Goal: Information Seeking & Learning: Learn about a topic

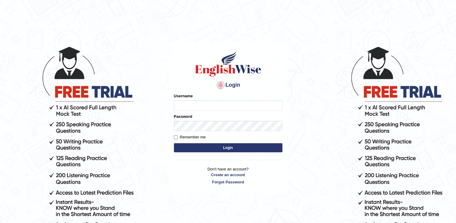
type input "naswar"
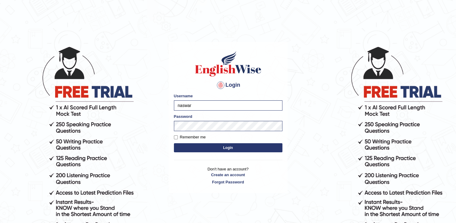
click at [218, 147] on button "Login" at bounding box center [228, 147] width 109 height 9
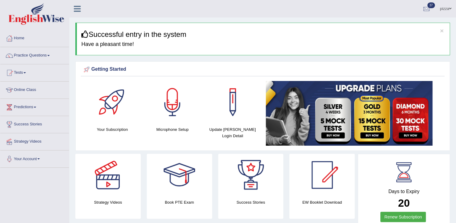
click at [43, 54] on link "Practice Questions" at bounding box center [34, 54] width 69 height 15
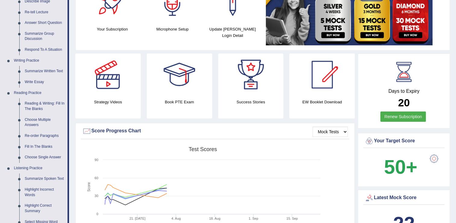
scroll to position [121, 0]
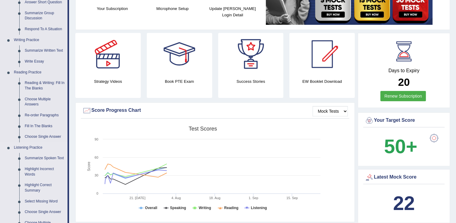
drag, startPoint x: 22, startPoint y: 183, endPoint x: 9, endPoint y: 165, distance: 22.3
click at [9, 165] on li "Listening Practice Summarize Spoken Text Highlight Incorrect Words Highlight Co…" at bounding box center [33, 203] width 67 height 123
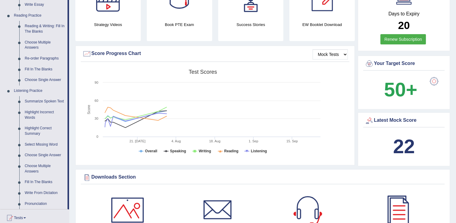
scroll to position [149, 0]
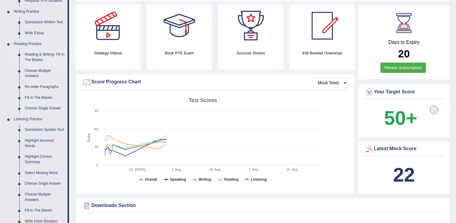
click at [41, 54] on link "Reading & Writing: Fill In The Blanks" at bounding box center [45, 57] width 46 height 16
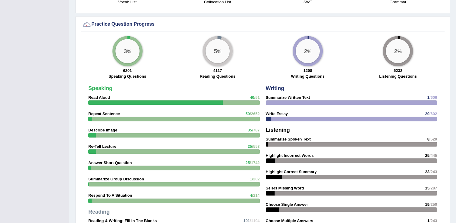
scroll to position [441, 0]
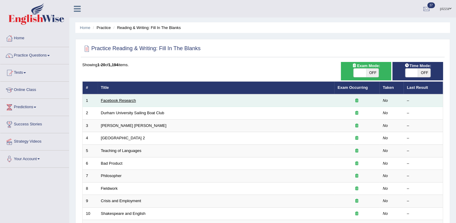
click at [113, 99] on link "Facebook Research" at bounding box center [118, 100] width 35 height 5
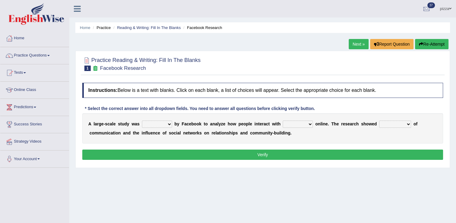
click at [165, 125] on select "surveyed had asked made" at bounding box center [157, 123] width 30 height 7
select select "asked"
click at [142, 120] on select "surveyed had asked made" at bounding box center [157, 123] width 30 height 7
click at [302, 123] on select "together all each other another" at bounding box center [298, 123] width 30 height 7
select select "all"
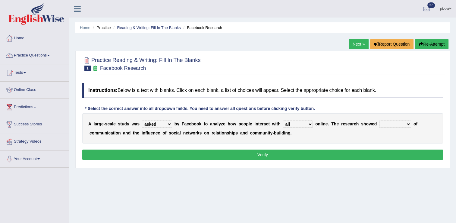
click at [283, 120] on select "together all each other another" at bounding box center [298, 123] width 30 height 7
click at [389, 124] on select "advantages standards fellowships patterns" at bounding box center [395, 123] width 32 height 7
select select "advantages"
click at [379, 120] on select "advantages standards fellowships patterns" at bounding box center [395, 123] width 32 height 7
click at [265, 151] on button "Verify" at bounding box center [262, 154] width 361 height 10
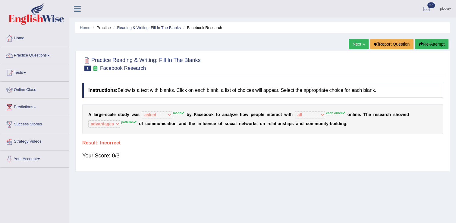
click at [361, 44] on link "Next »" at bounding box center [359, 44] width 20 height 10
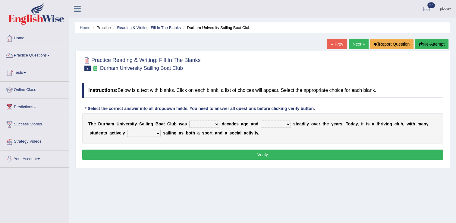
click at [211, 123] on select "found fund founded find" at bounding box center [204, 123] width 30 height 7
select select "found"
click at [189, 120] on select "found fund founded find" at bounding box center [204, 123] width 30 height 7
click at [277, 123] on select "grow growing has grown grown" at bounding box center [276, 123] width 30 height 7
select select "has grown"
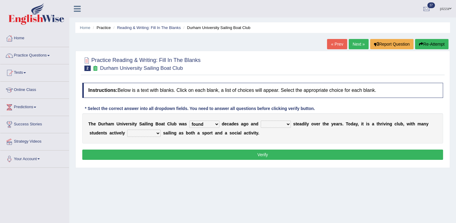
click at [261, 120] on select "grow growing has grown grown" at bounding box center [276, 123] width 30 height 7
click at [133, 132] on select "enjoy enjoyed are enjoying enjoying" at bounding box center [143, 132] width 33 height 7
select select "are enjoying"
click at [127, 129] on select "enjoy enjoyed are enjoying enjoying" at bounding box center [143, 132] width 33 height 7
click at [249, 155] on button "Verify" at bounding box center [262, 154] width 361 height 10
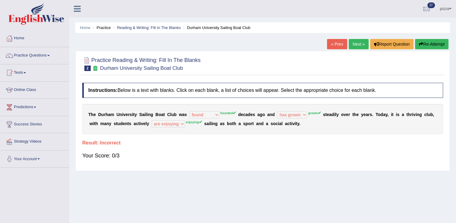
click at [360, 46] on link "Next »" at bounding box center [359, 44] width 20 height 10
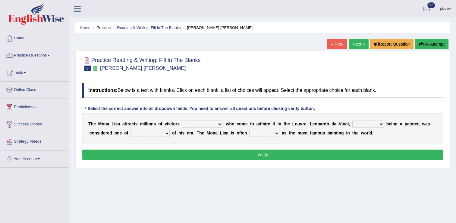
click at [210, 125] on select "around the year the all year all year round per year" at bounding box center [202, 123] width 40 height 7
select select "per year"
click at [182, 120] on select "around the year the all year all year round per year" at bounding box center [202, 123] width 40 height 7
click at [360, 122] on select "rather than as much as as well as as long as" at bounding box center [369, 123] width 32 height 7
select select "as much as"
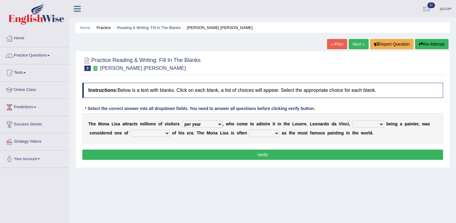
click at [353, 120] on select "rather than as much as as well as as long as" at bounding box center [369, 123] width 32 height 7
click at [138, 132] on select "better artists artist the better artist the best artists" at bounding box center [150, 132] width 39 height 7
select select "the best artists"
click at [131, 129] on select "better artists artist the better artist the best artists" at bounding box center [150, 132] width 39 height 7
click at [249, 133] on select "classified suggested predicted described" at bounding box center [264, 132] width 30 height 7
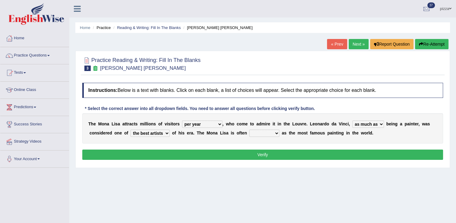
select select "described"
click at [249, 129] on select "classified suggested predicted described" at bounding box center [264, 132] width 30 height 7
click at [271, 154] on button "Verify" at bounding box center [262, 154] width 361 height 10
